Goal: Complete application form

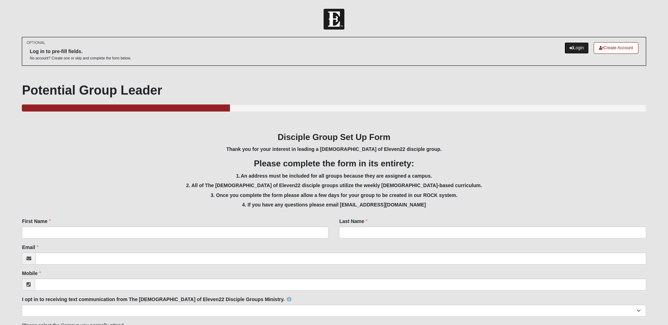
click at [570, 45] on link "Login" at bounding box center [576, 48] width 24 height 12
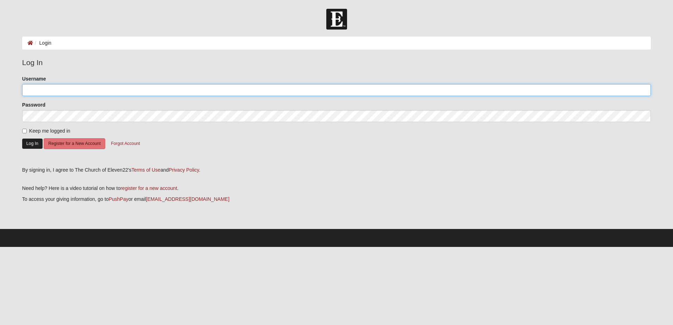
type input "jennyluehring"
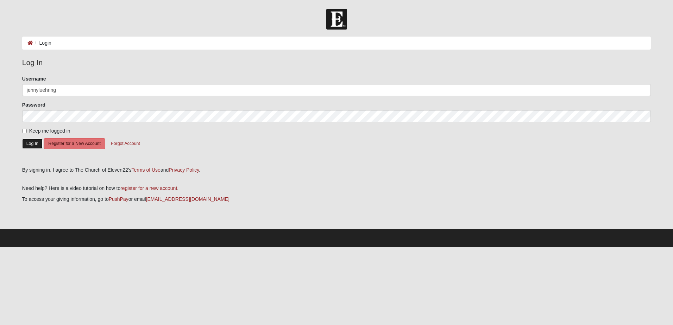
click at [33, 144] on button "Log In" at bounding box center [32, 144] width 20 height 10
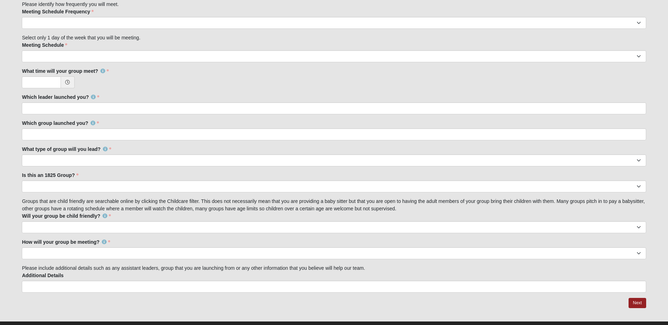
scroll to position [483, 0]
